Goal: Navigation & Orientation: Find specific page/section

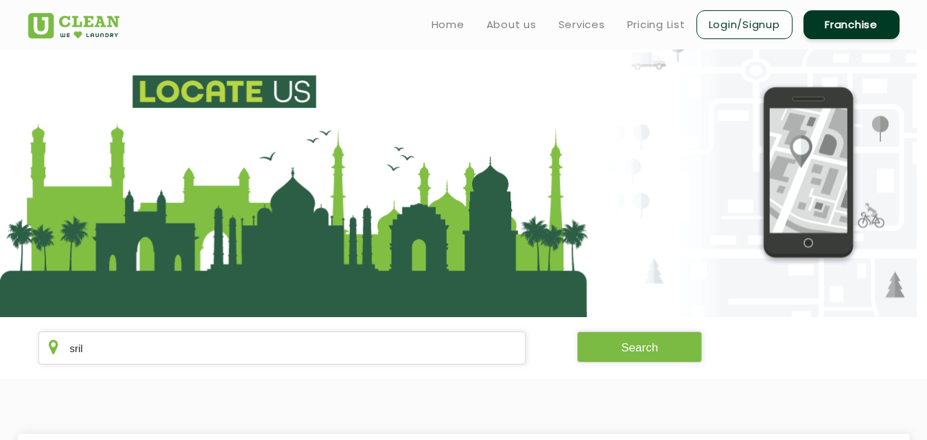
scroll to position [260, 0]
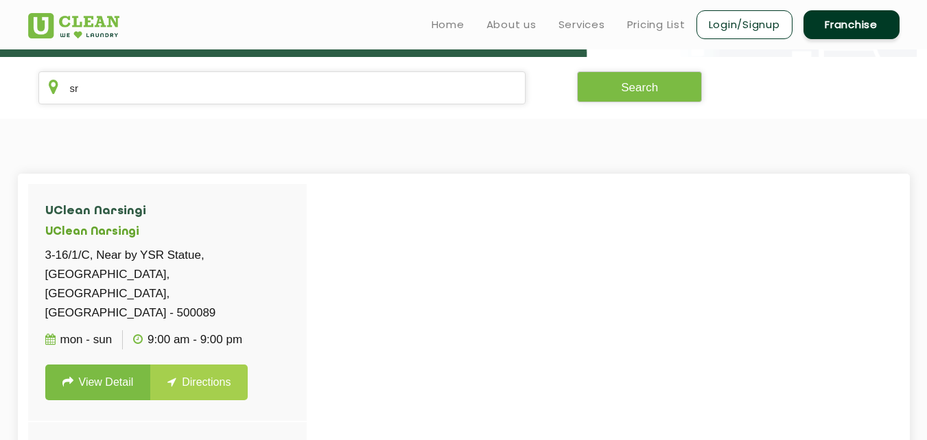
type input "s"
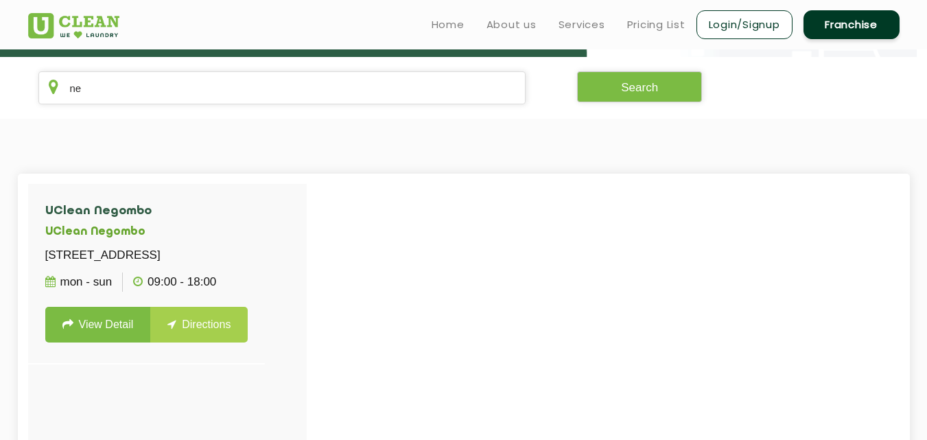
type input "n"
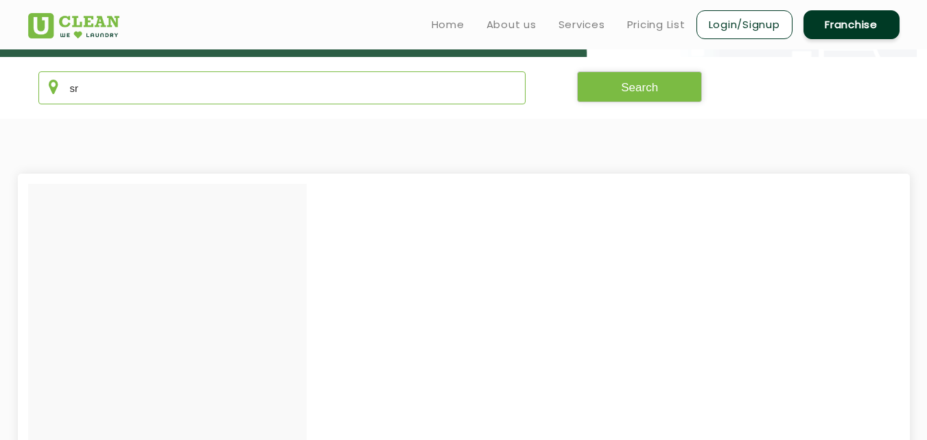
type input "s"
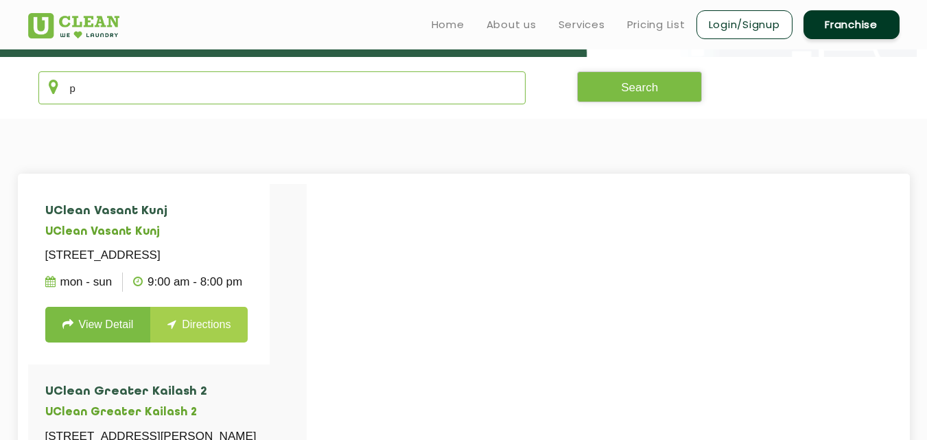
type input "p"
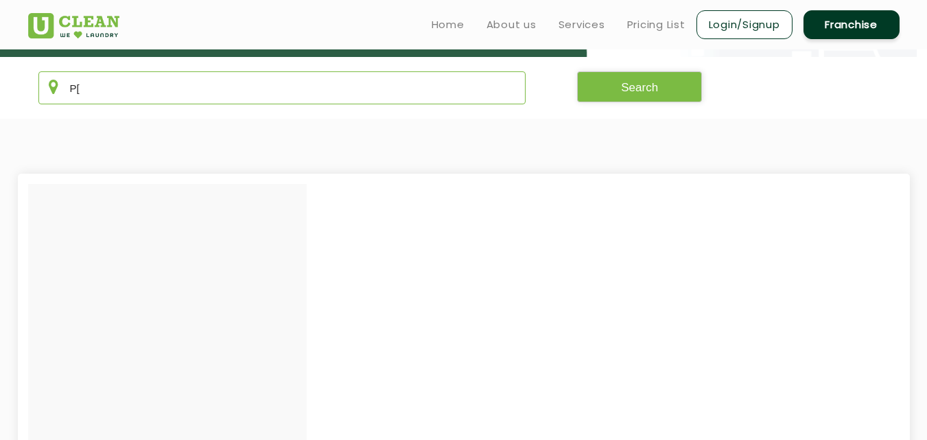
type input "P"
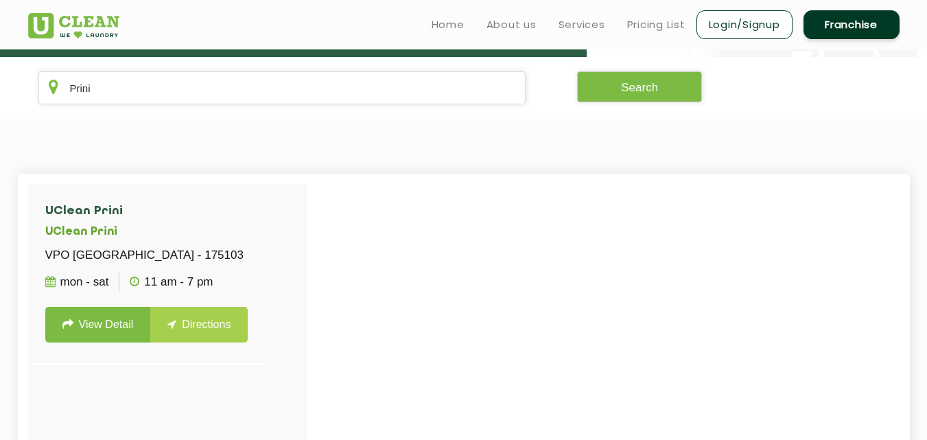
click at [380, 119] on section "UClean Prini UClean Prini VPO [GEOGRAPHIC_DATA] - 175103 Mon - Sat 11 AM - 7 PM…" at bounding box center [463, 394] width 927 height 550
click at [394, 90] on input "Prini" at bounding box center [282, 87] width 488 height 33
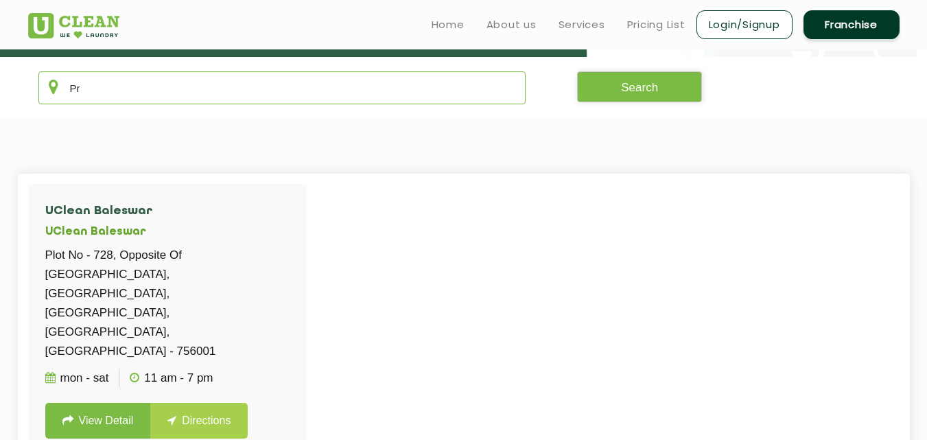
type input "P"
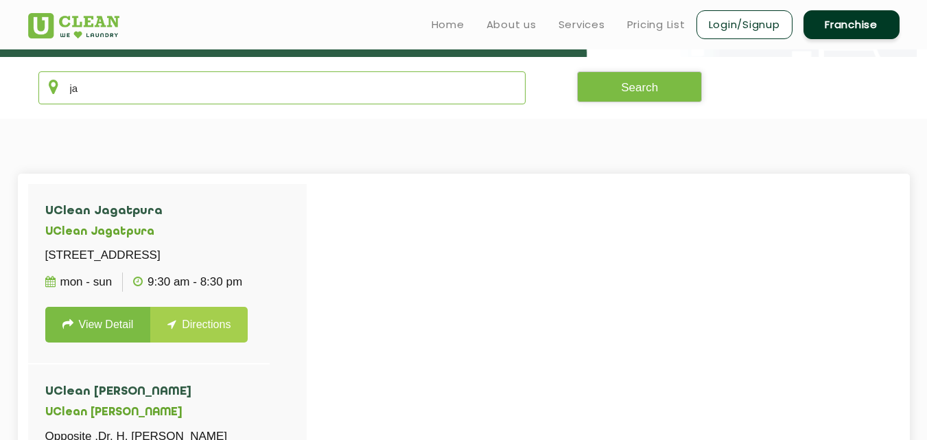
type input "j"
type input "s"
type input "m"
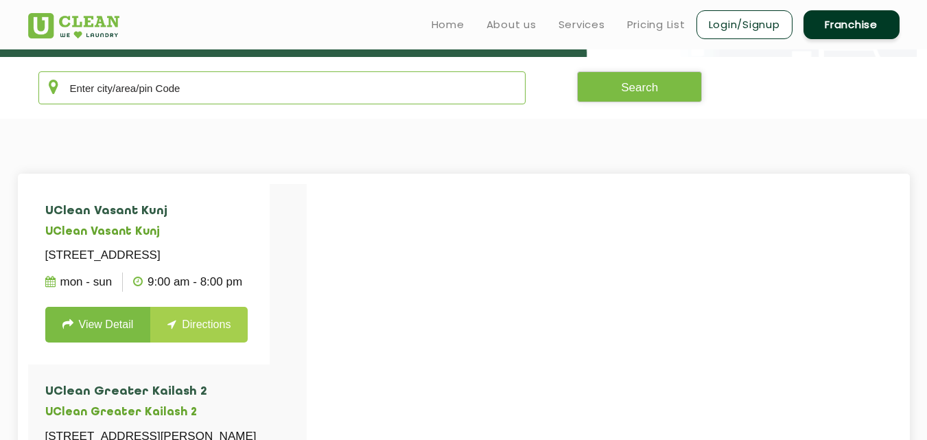
type input "m"
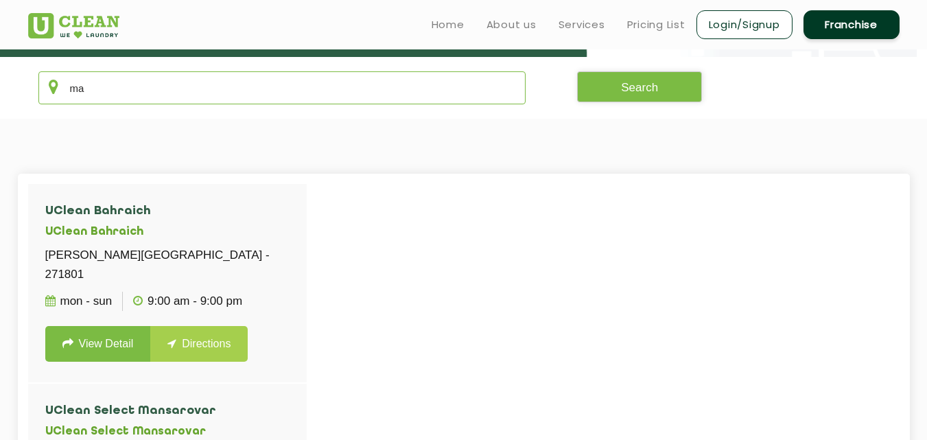
type input "m"
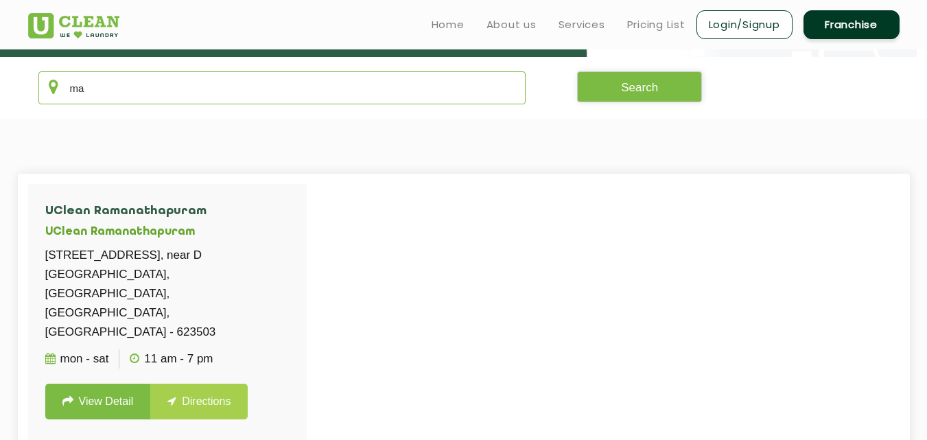
type input "m"
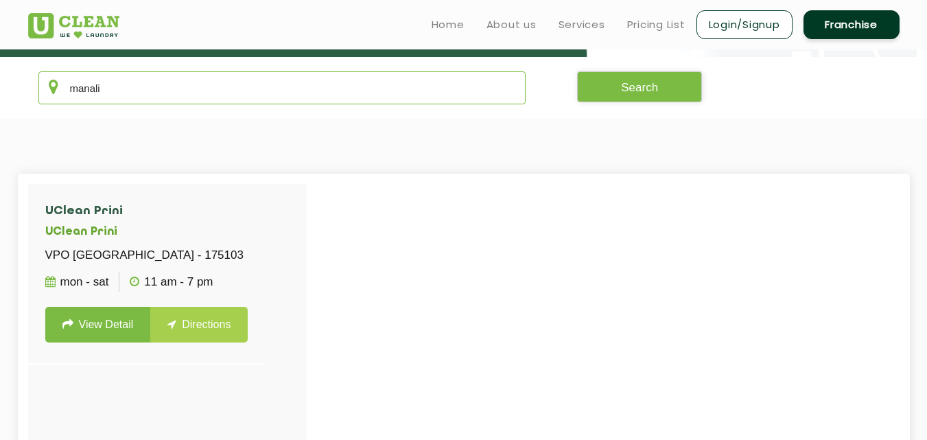
type input "manali"
